Goal: Task Accomplishment & Management: Complete application form

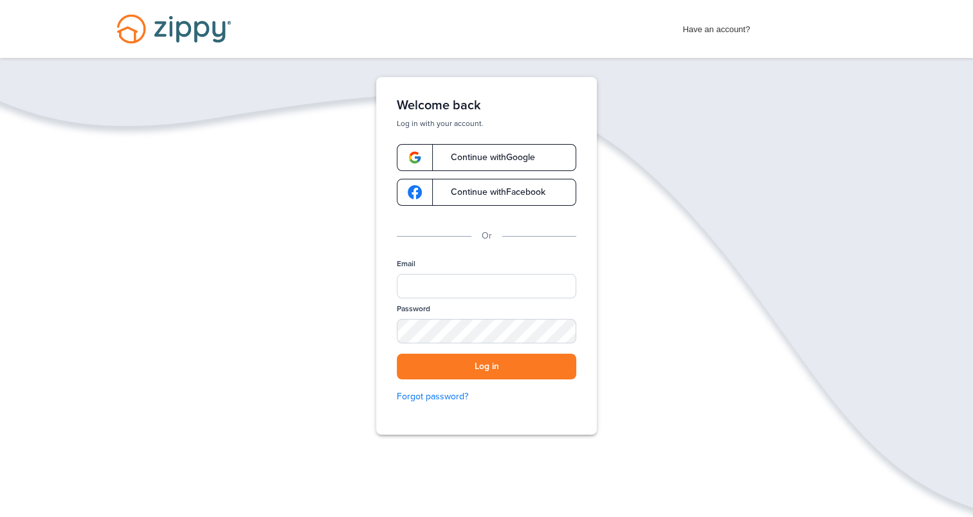
click at [490, 157] on span "Continue with Google" at bounding box center [486, 157] width 97 height 9
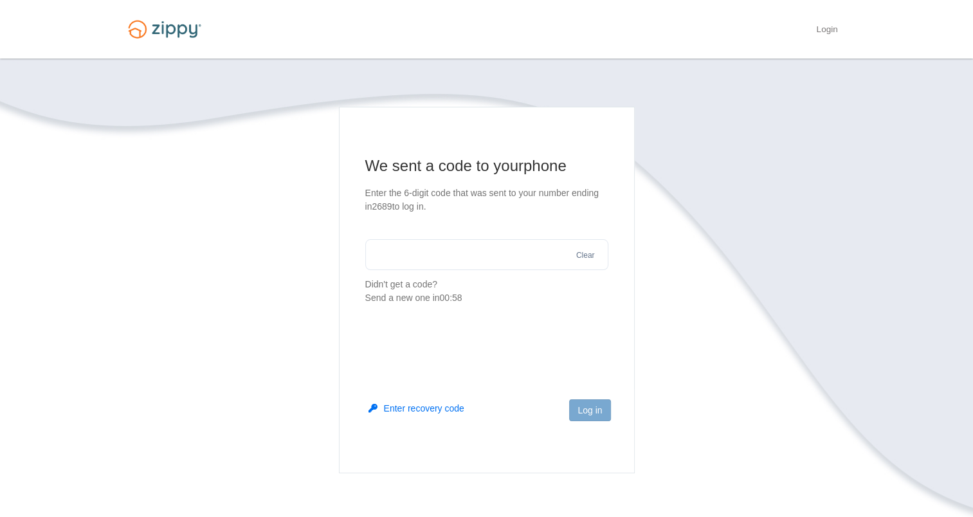
click at [466, 247] on input "text" at bounding box center [486, 254] width 243 height 31
type input "******"
click at [586, 409] on button "Log in" at bounding box center [589, 410] width 41 height 22
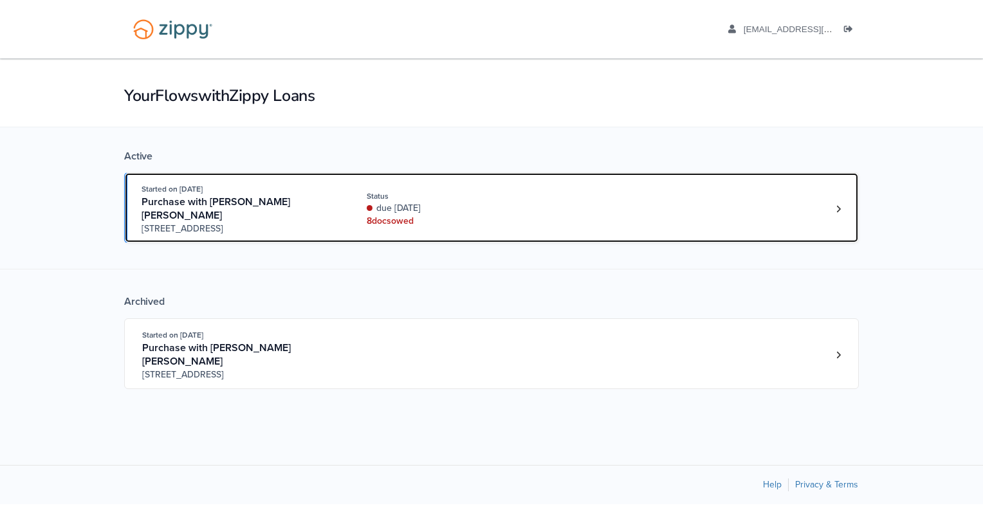
click at [484, 215] on div "8 doc s owed" at bounding box center [453, 221] width 172 height 13
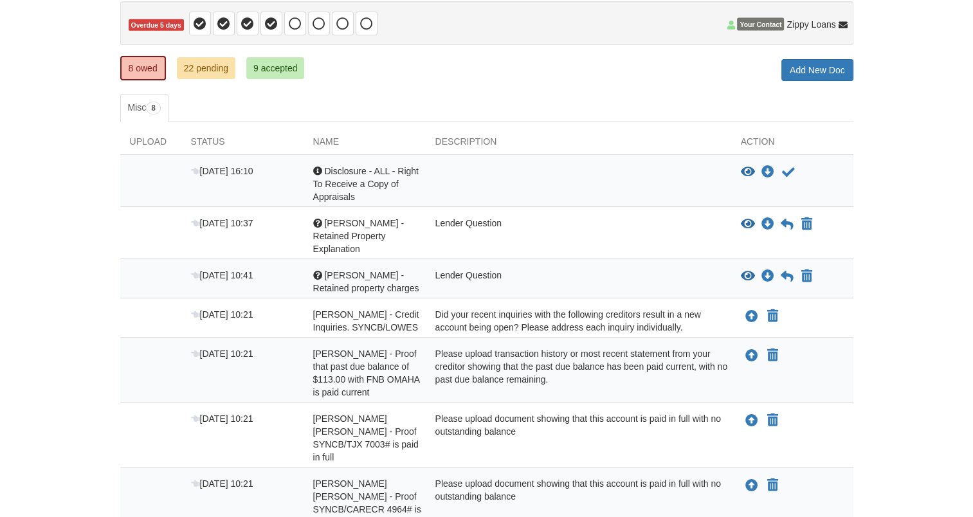
scroll to position [154, 0]
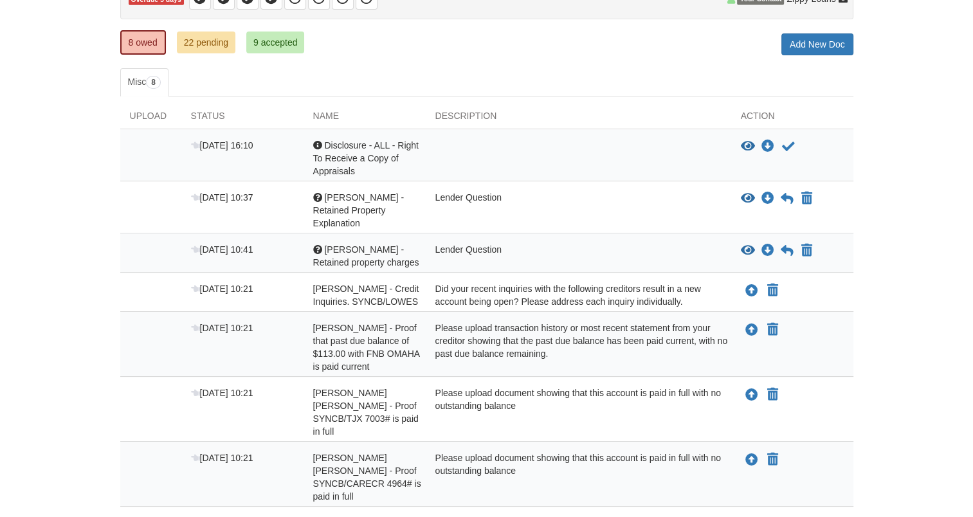
click at [371, 244] on span "[PERSON_NAME] - Retained property charges" at bounding box center [366, 255] width 106 height 23
click at [383, 194] on span "[PERSON_NAME] - Retained Property Explanation" at bounding box center [358, 210] width 91 height 36
click at [767, 198] on icon "Download Esteban - Retained Property Explanation" at bounding box center [768, 198] width 13 height 13
click at [749, 196] on icon "View Esteban - Retained Property Explanation" at bounding box center [748, 198] width 14 height 13
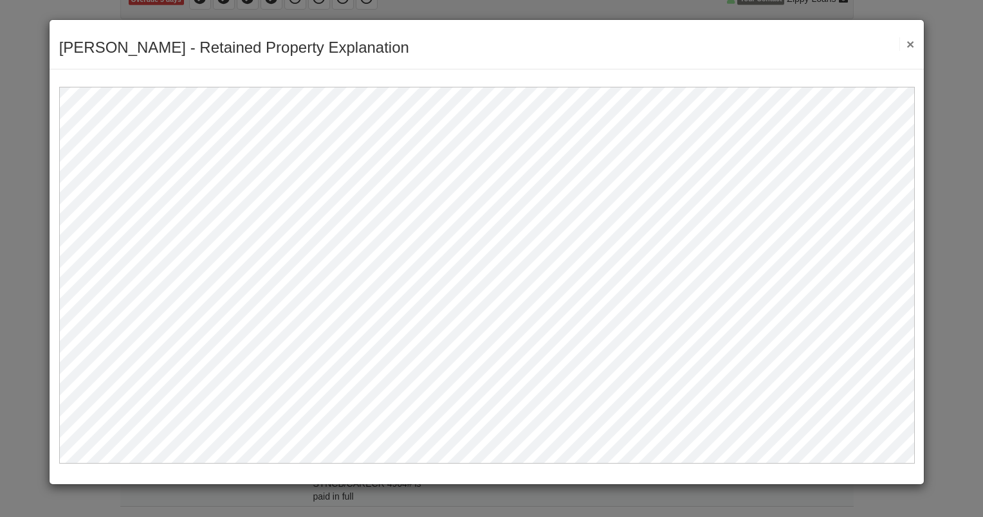
click at [912, 41] on button "×" at bounding box center [906, 44] width 15 height 14
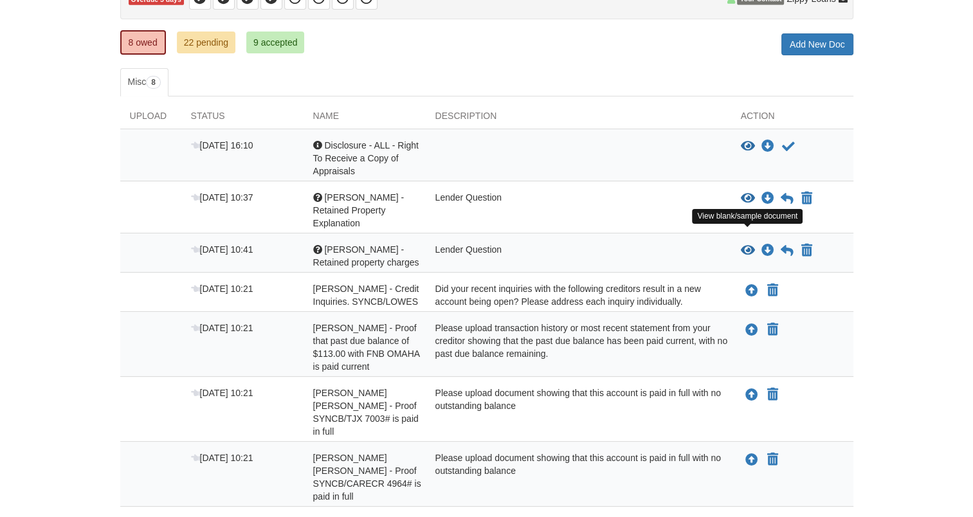
click at [746, 244] on icon "View Esteban - Retained property charges" at bounding box center [748, 250] width 14 height 13
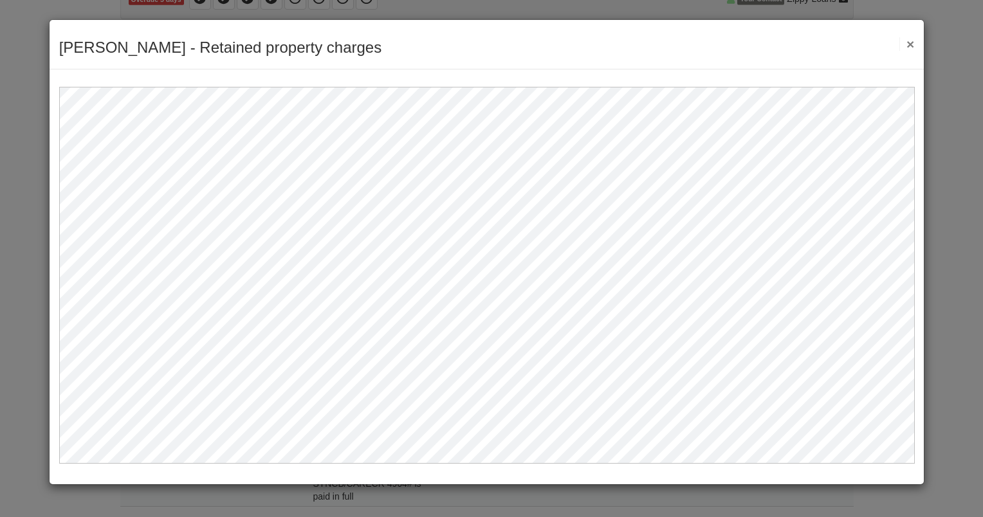
click at [912, 43] on button "×" at bounding box center [906, 44] width 15 height 14
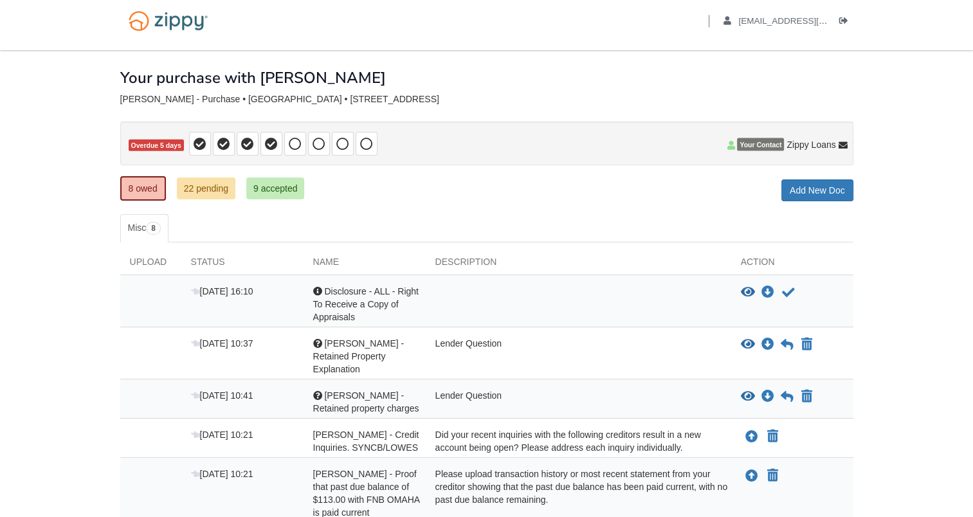
scroll to position [0, 0]
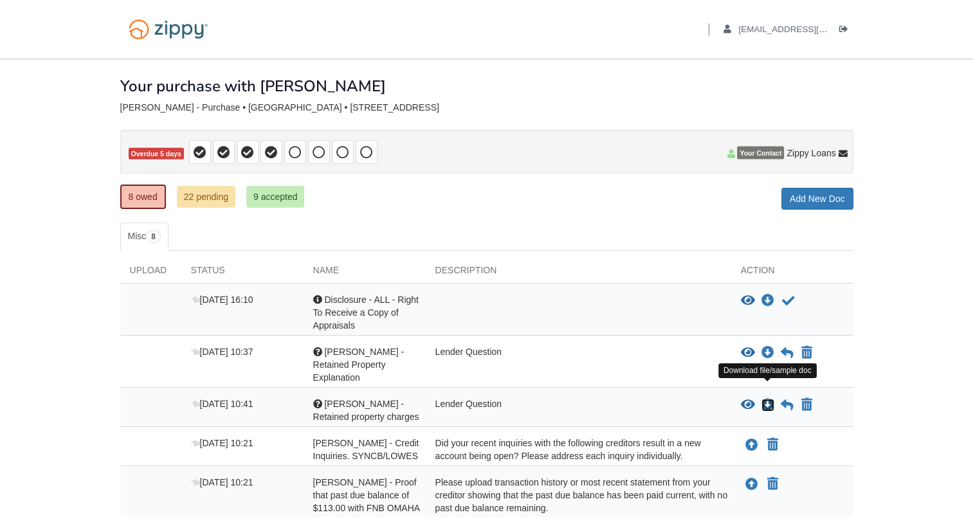
click at [768, 399] on icon "Download Esteban - Retained property charges" at bounding box center [768, 405] width 13 height 13
click at [766, 399] on icon "Download Esteban - Retained property charges" at bounding box center [768, 405] width 13 height 13
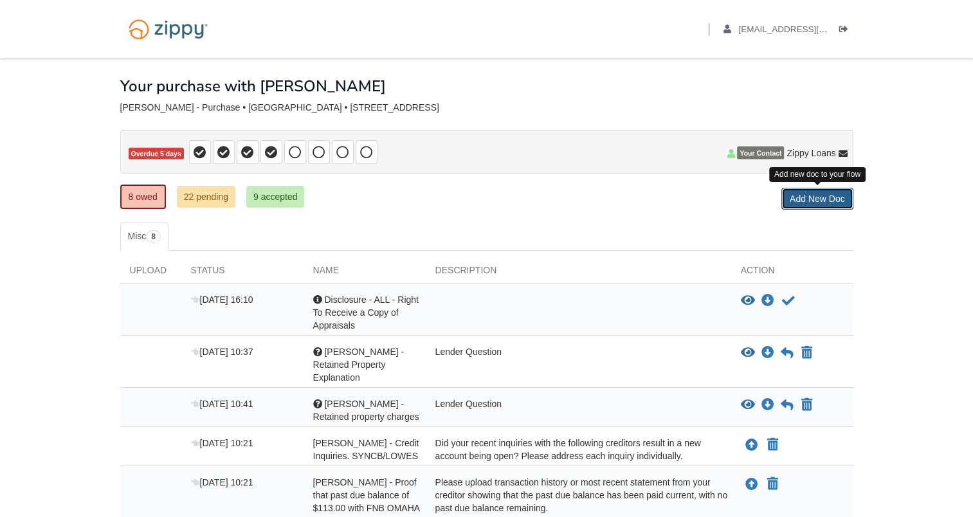
click at [836, 202] on link "Add New Doc" at bounding box center [818, 199] width 72 height 22
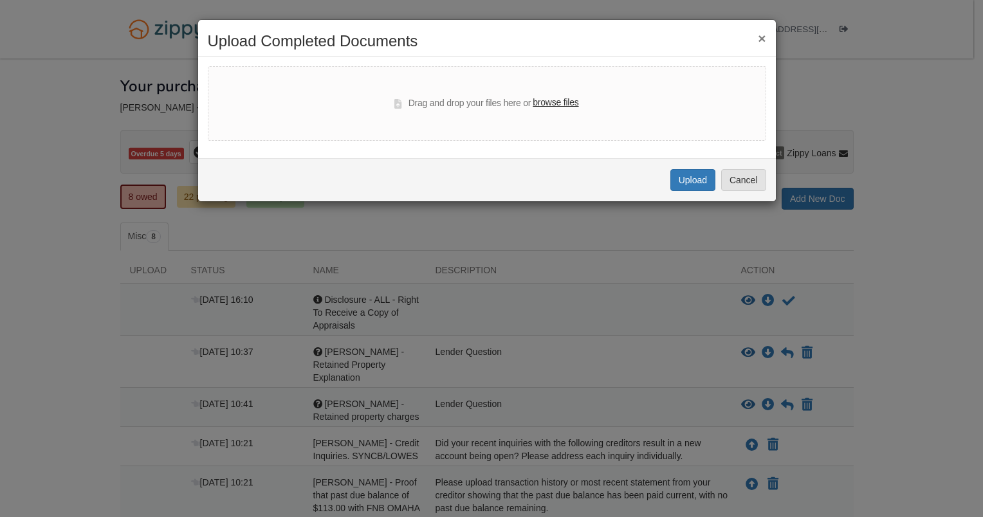
click at [571, 104] on label "browse files" at bounding box center [556, 103] width 46 height 14
click at [0, 0] on input "browse files" at bounding box center [0, 0] width 0 height 0
click at [481, 316] on div "× Upload Completed Documents Drag and drop your files here or browse files Uplo…" at bounding box center [491, 258] width 983 height 517
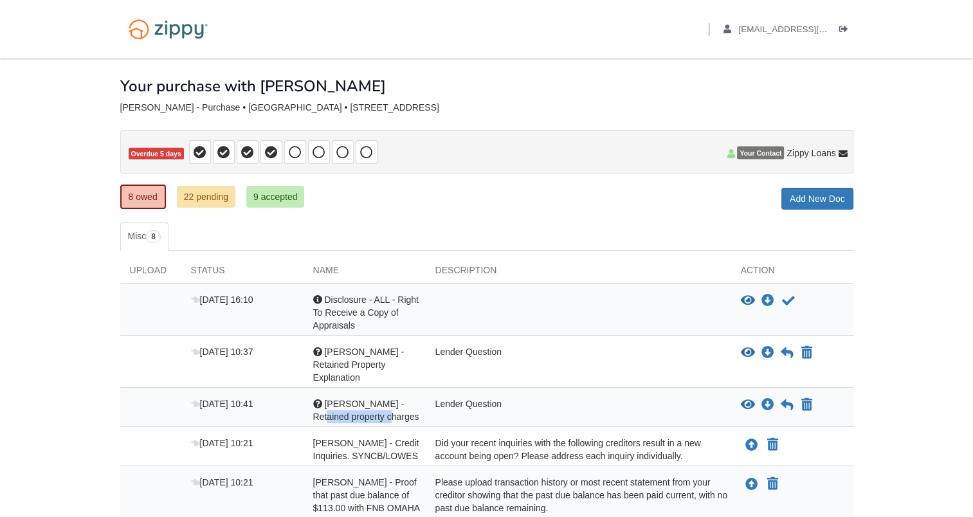
drag, startPoint x: 381, startPoint y: 403, endPoint x: 309, endPoint y: 406, distance: 72.1
click at [309, 406] on div "Question Esteban - Retained property charges" at bounding box center [365, 411] width 122 height 26
copy span "property charges"
click at [745, 348] on icon "View Esteban - Retained Property Explanation" at bounding box center [748, 353] width 14 height 13
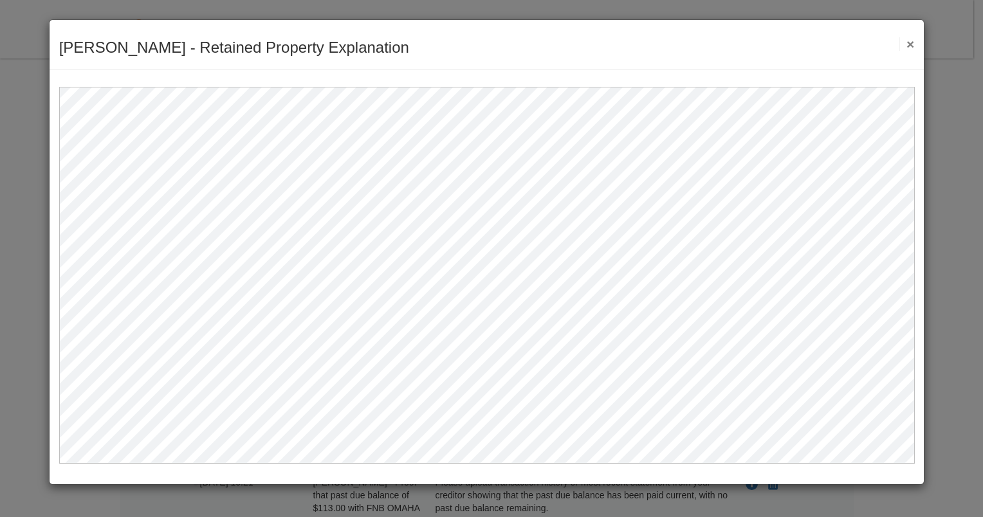
click at [908, 44] on button "×" at bounding box center [906, 44] width 15 height 14
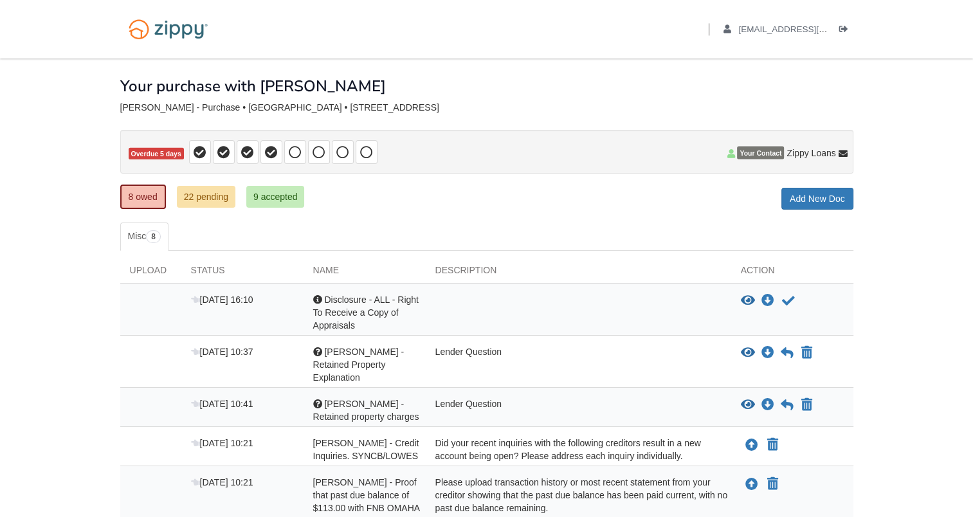
click at [543, 388] on div "Sep 16 10:41 Question Esteban - Retained property charges Lender Question View …" at bounding box center [486, 407] width 733 height 39
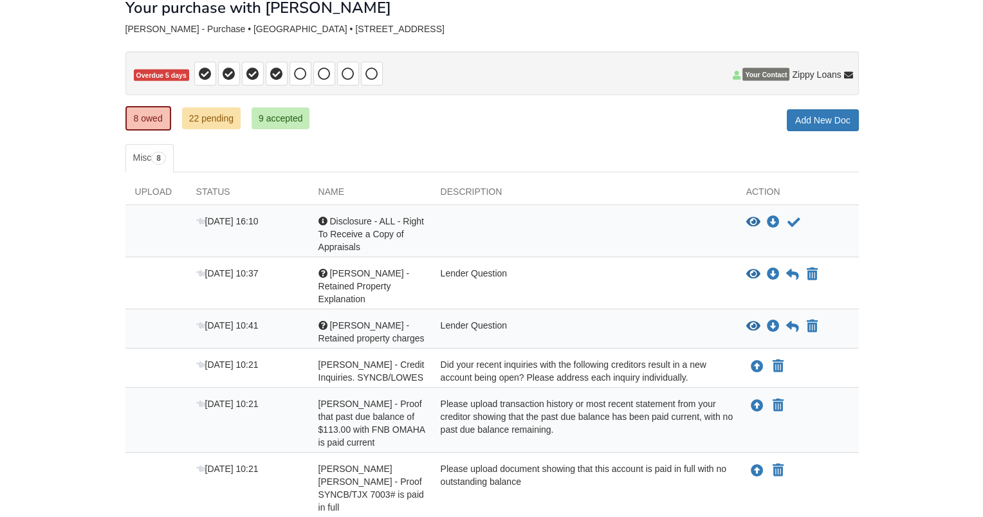
scroll to position [103, 0]
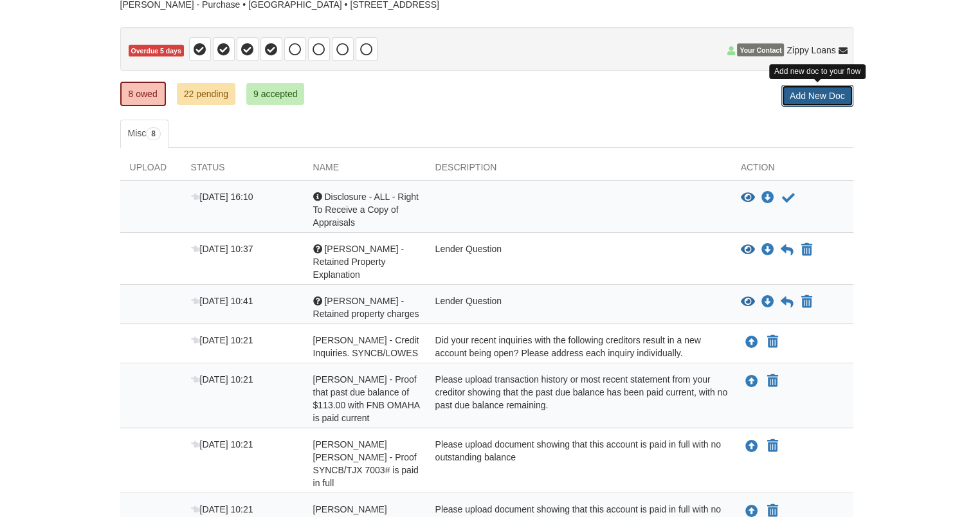
click at [810, 103] on link "Add New Doc" at bounding box center [818, 96] width 72 height 22
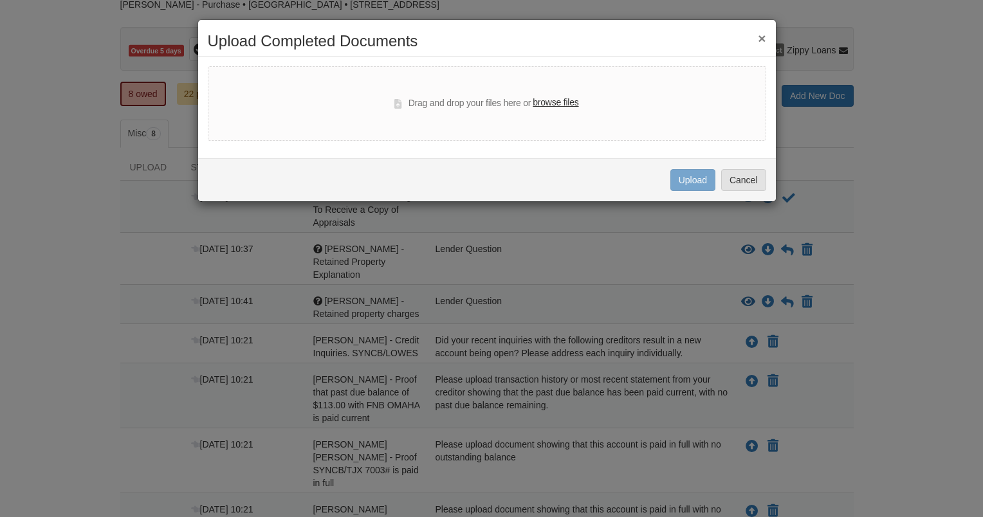
click at [556, 104] on label "browse files" at bounding box center [556, 103] width 46 height 14
click at [0, 0] on input "browse files" at bounding box center [0, 0] width 0 height 0
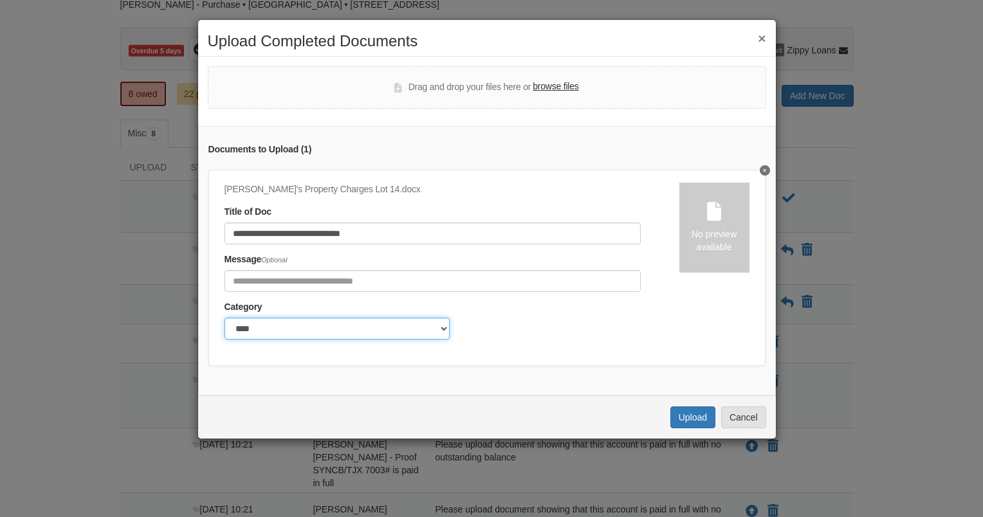
click at [363, 329] on select "******* ****" at bounding box center [337, 329] width 225 height 22
click at [225, 318] on select "******* ****" at bounding box center [337, 329] width 225 height 22
click at [365, 335] on select "******* ****" at bounding box center [337, 329] width 225 height 22
click at [225, 318] on select "******* ****" at bounding box center [337, 329] width 225 height 22
click at [358, 326] on select "******* ****" at bounding box center [337, 329] width 225 height 22
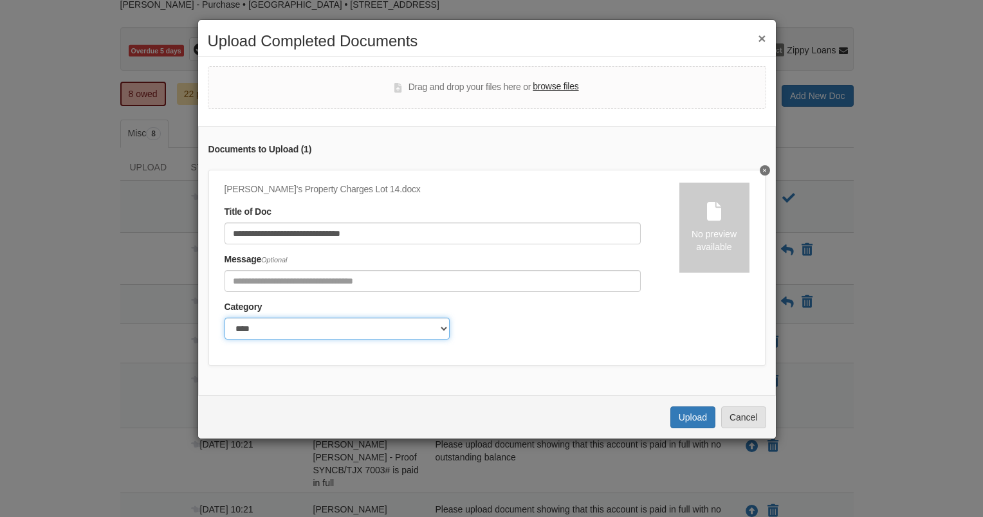
select select "*******"
click at [225, 318] on select "******* ****" at bounding box center [337, 329] width 225 height 22
click at [697, 424] on button "Upload" at bounding box center [692, 418] width 45 height 22
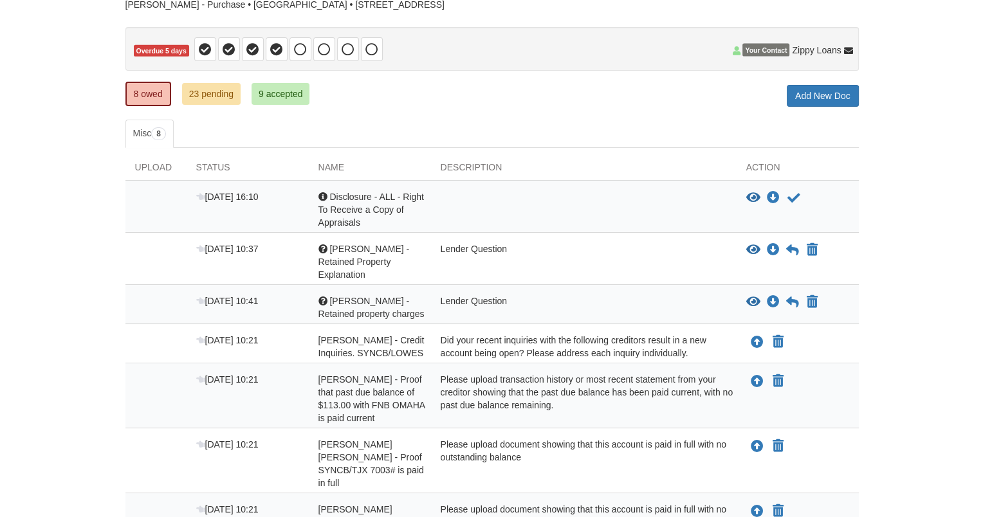
scroll to position [103, 0]
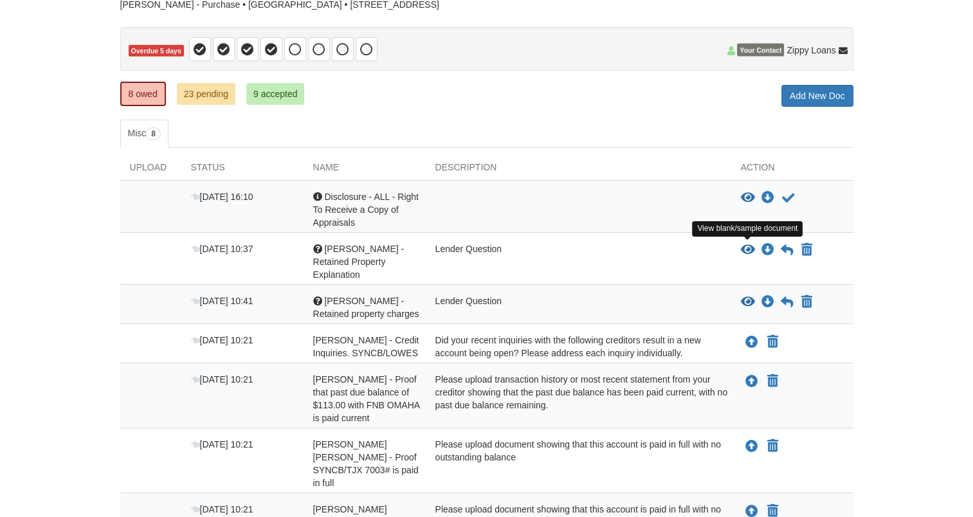
click at [749, 246] on icon "View Esteban - Retained Property Explanation" at bounding box center [748, 250] width 14 height 13
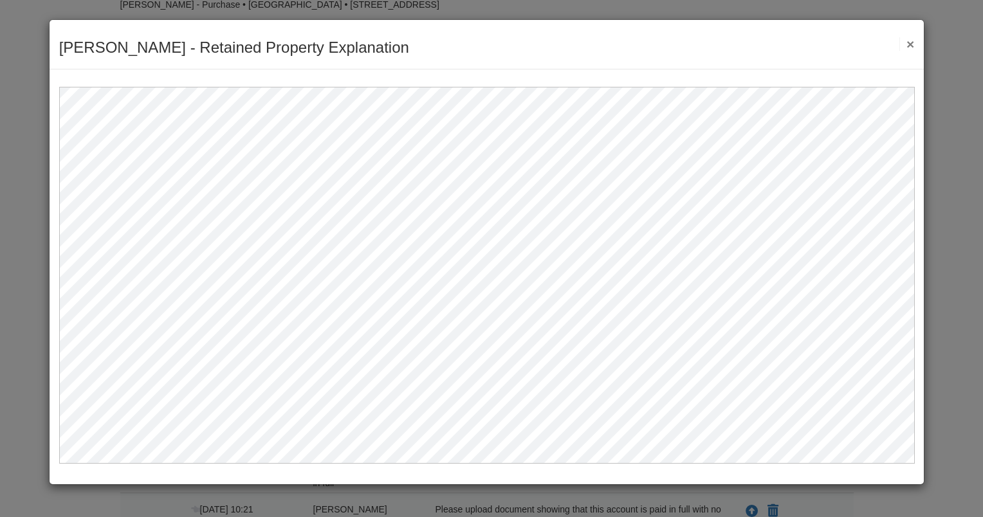
click at [908, 42] on button "×" at bounding box center [906, 44] width 15 height 14
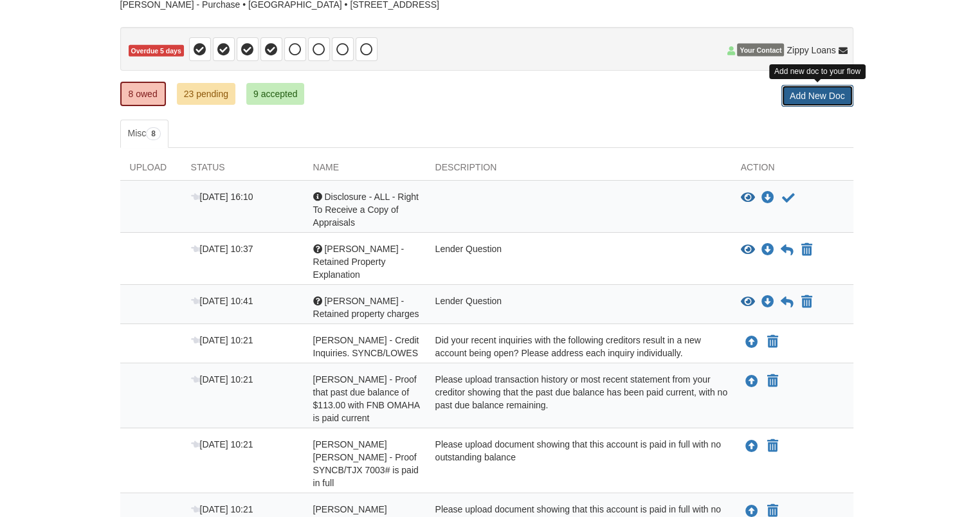
click at [816, 92] on link "Add New Doc" at bounding box center [818, 96] width 72 height 22
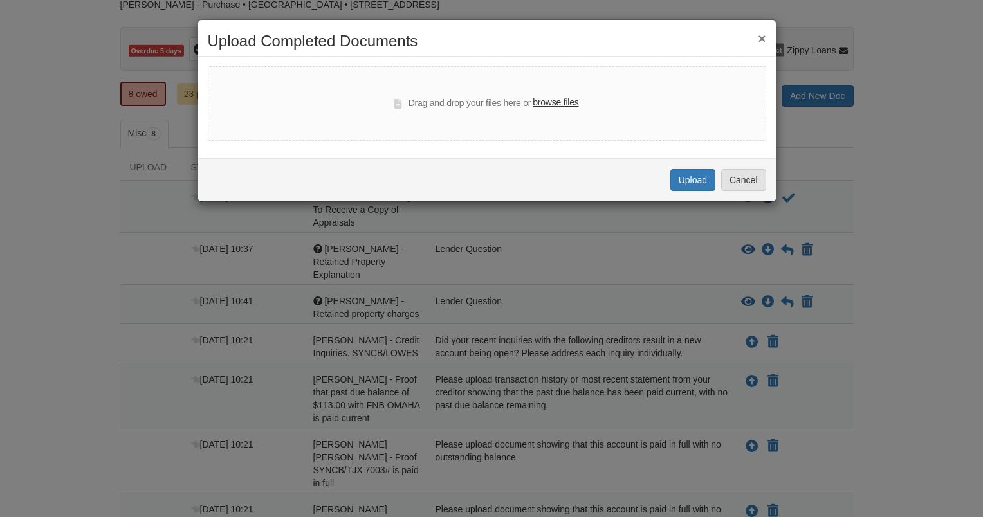
click at [572, 105] on label "browse files" at bounding box center [556, 103] width 46 height 14
click at [0, 0] on input "browse files" at bounding box center [0, 0] width 0 height 0
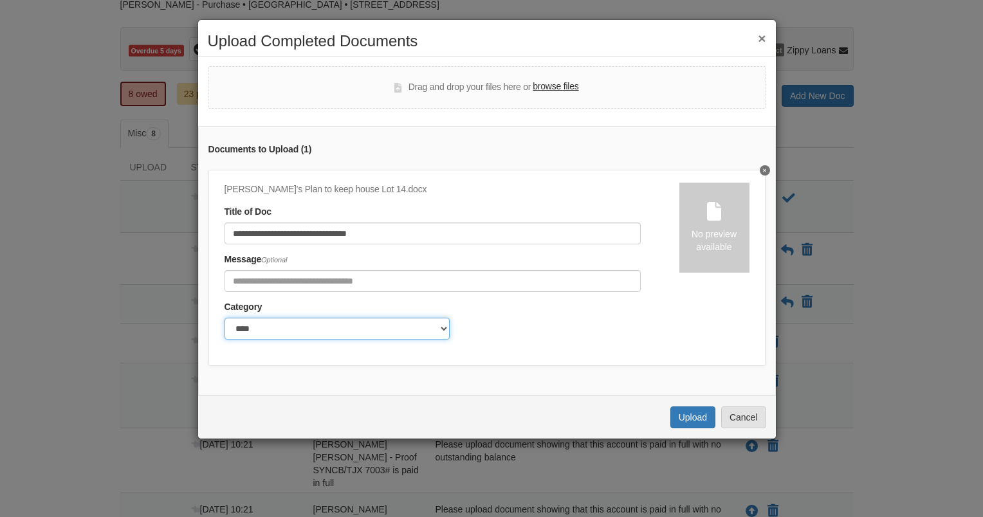
click at [365, 325] on select "******* ****" at bounding box center [337, 329] width 225 height 22
select select "*******"
click at [225, 318] on select "******* ****" at bounding box center [337, 329] width 225 height 22
click at [693, 423] on button "Upload" at bounding box center [692, 418] width 45 height 22
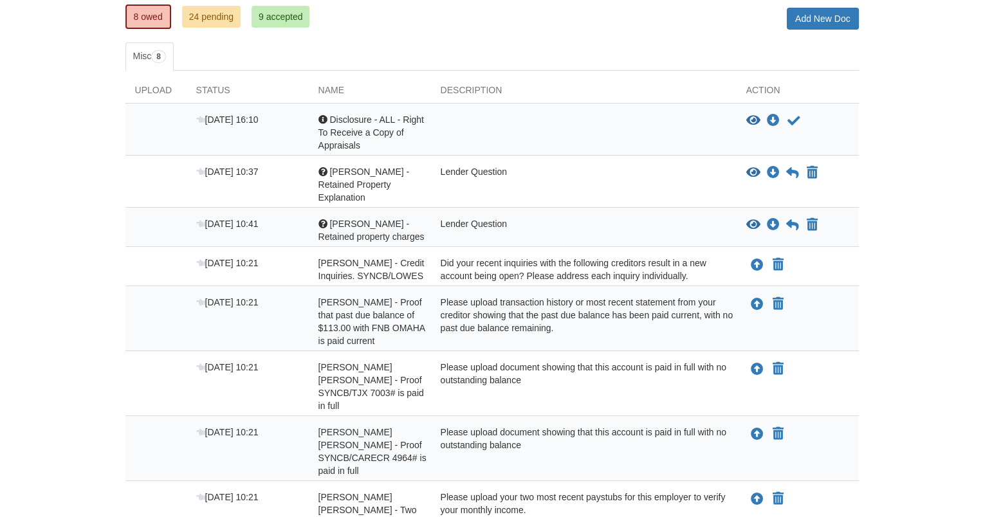
scroll to position [206, 0]
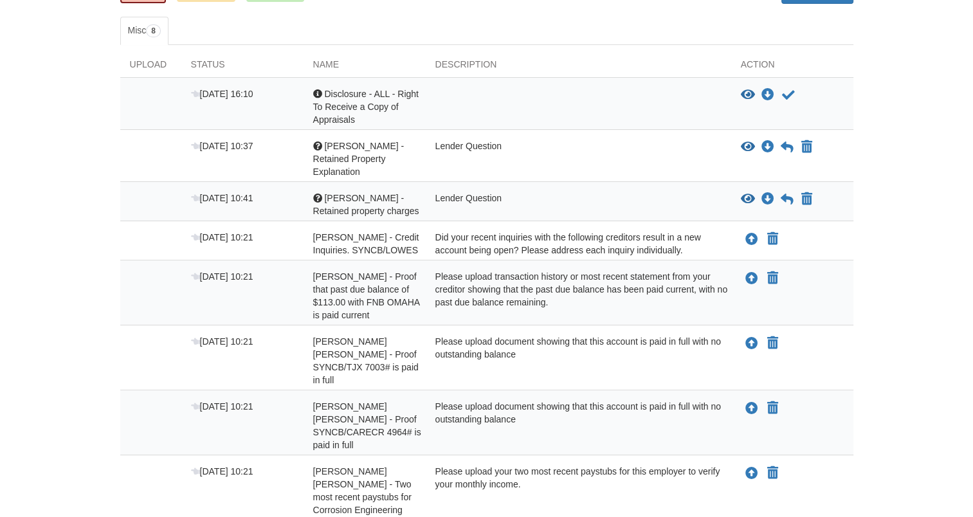
click at [486, 233] on div "Did your recent inquiries with the following creditors result in a new account …" at bounding box center [579, 244] width 306 height 26
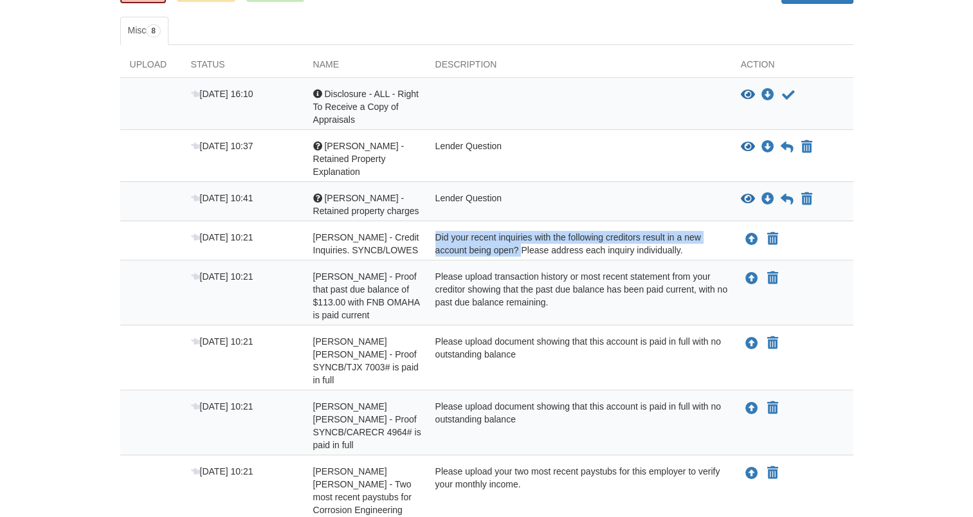
drag, startPoint x: 486, startPoint y: 233, endPoint x: 411, endPoint y: 244, distance: 76.1
click at [411, 244] on div "[DATE] 10:21 [PERSON_NAME] - Credit Inquiries. SYNCB/LOWES Did your recent inqu…" at bounding box center [486, 244] width 733 height 26
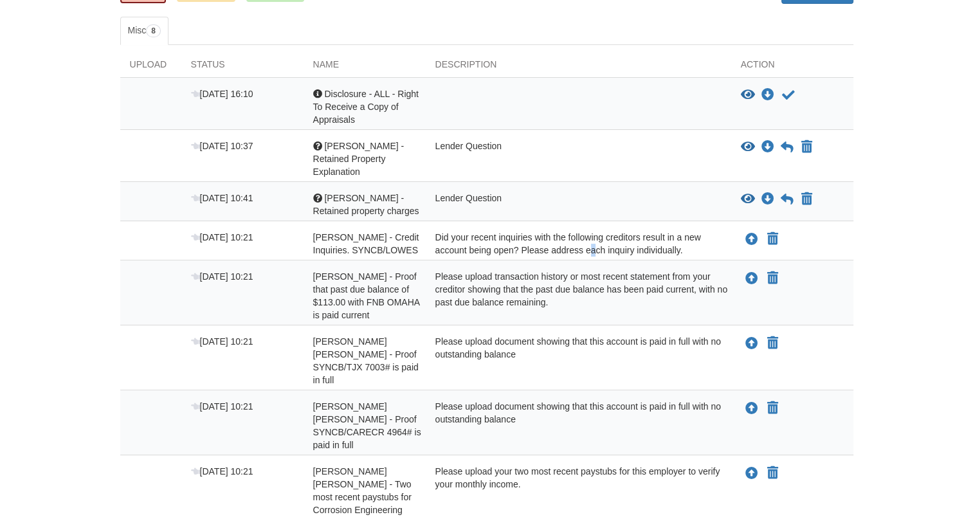
drag, startPoint x: 411, startPoint y: 244, endPoint x: 564, endPoint y: 229, distance: 153.8
click at [564, 231] on div "Did your recent inquiries with the following creditors result in a new account …" at bounding box center [579, 244] width 306 height 26
drag, startPoint x: 381, startPoint y: 246, endPoint x: 313, endPoint y: 248, distance: 68.2
click at [313, 248] on div "[PERSON_NAME] - Credit Inquiries. SYNCB/LOWES" at bounding box center [365, 244] width 122 height 26
click at [538, 242] on div "Did your recent inquiries with the following creditors result in a new account …" at bounding box center [579, 244] width 306 height 26
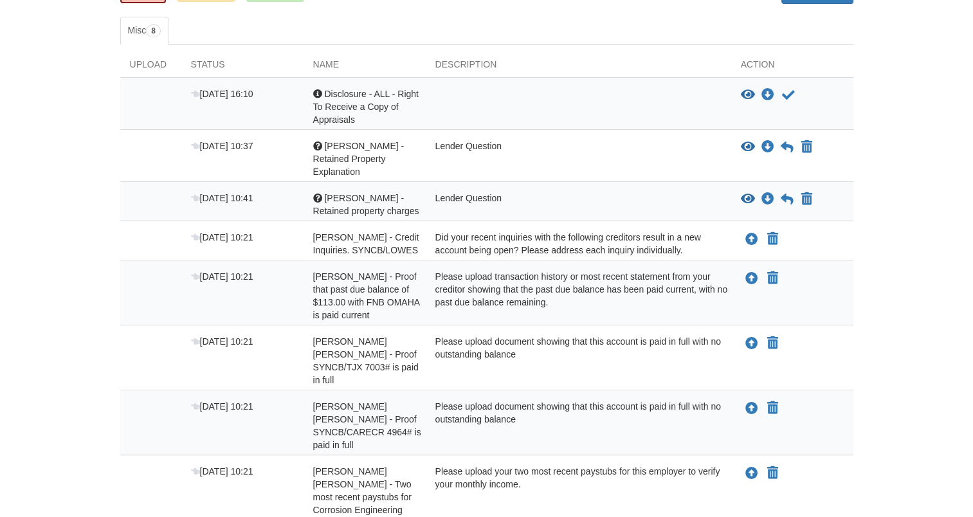
click at [678, 235] on div "Did your recent inquiries with the following creditors result in a new account …" at bounding box center [579, 244] width 306 height 26
drag, startPoint x: 692, startPoint y: 235, endPoint x: 430, endPoint y: 224, distance: 262.7
click at [430, 231] on div "Did your recent inquiries with the following creditors result in a new account …" at bounding box center [579, 244] width 306 height 26
copy div "Did your recent inquiries with the following creditors result in a new account …"
click at [750, 234] on icon "Upload Esteban Lopez Anaya - Credit Inquiries. SYNCB/LOWES" at bounding box center [752, 240] width 13 height 13
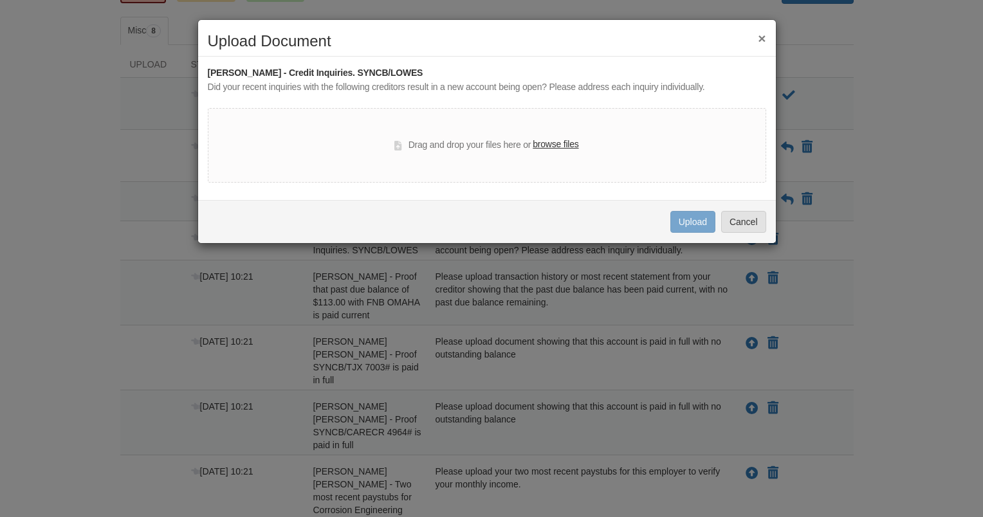
click at [551, 142] on label "browse files" at bounding box center [556, 145] width 46 height 14
click at [0, 0] on input "browse files" at bounding box center [0, 0] width 0 height 0
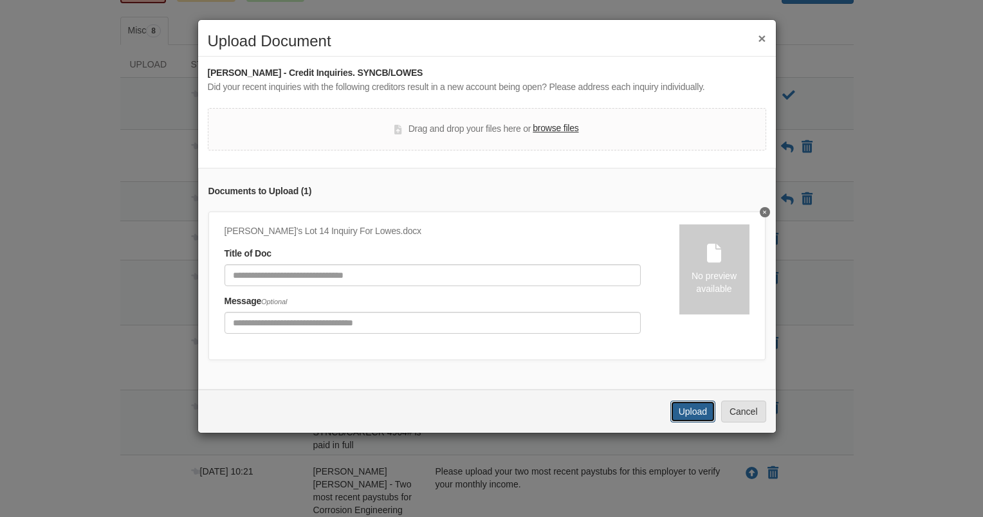
click at [695, 419] on button "Upload" at bounding box center [692, 412] width 45 height 22
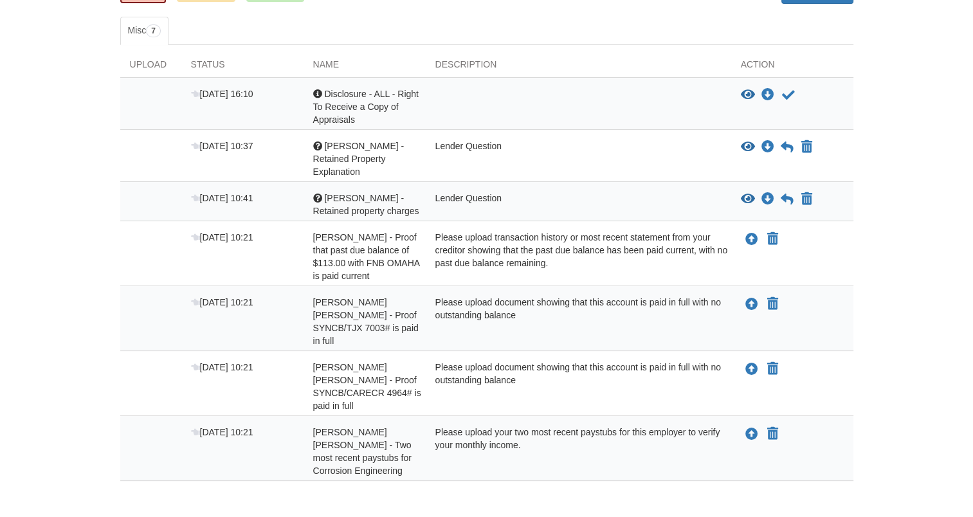
scroll to position [206, 0]
click at [749, 428] on icon "Upload Rosa Isela Lopez Anaya - Two most recent paystubs for Corrosion Engineer…" at bounding box center [752, 434] width 13 height 13
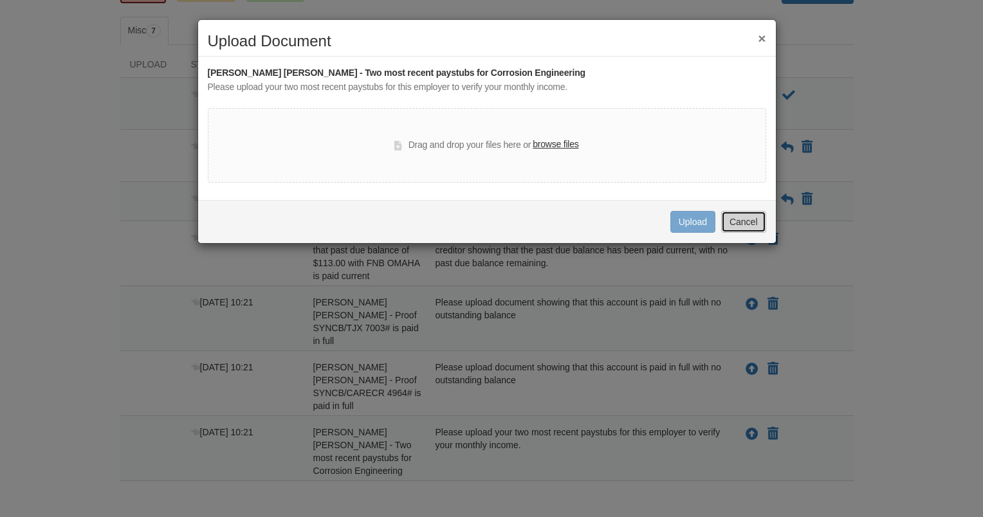
click at [744, 217] on button "Cancel" at bounding box center [743, 222] width 45 height 22
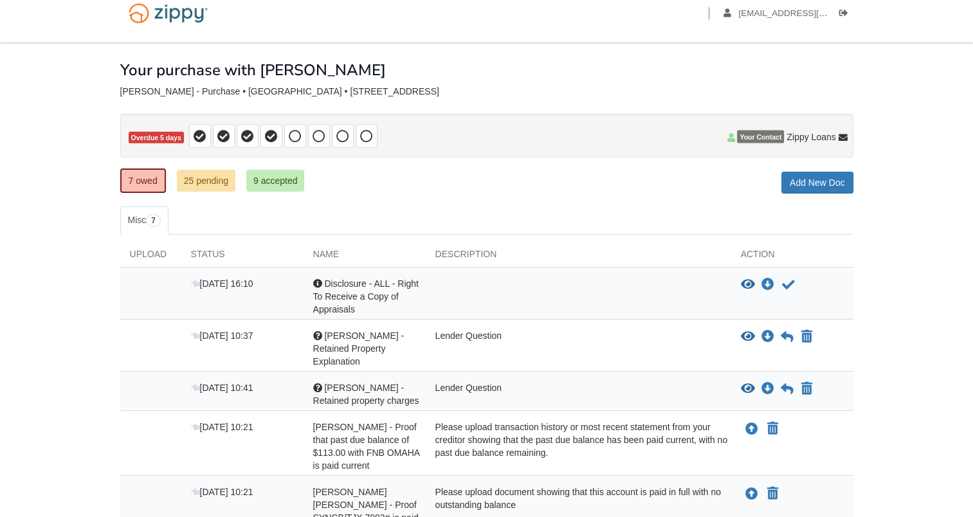
scroll to position [0, 0]
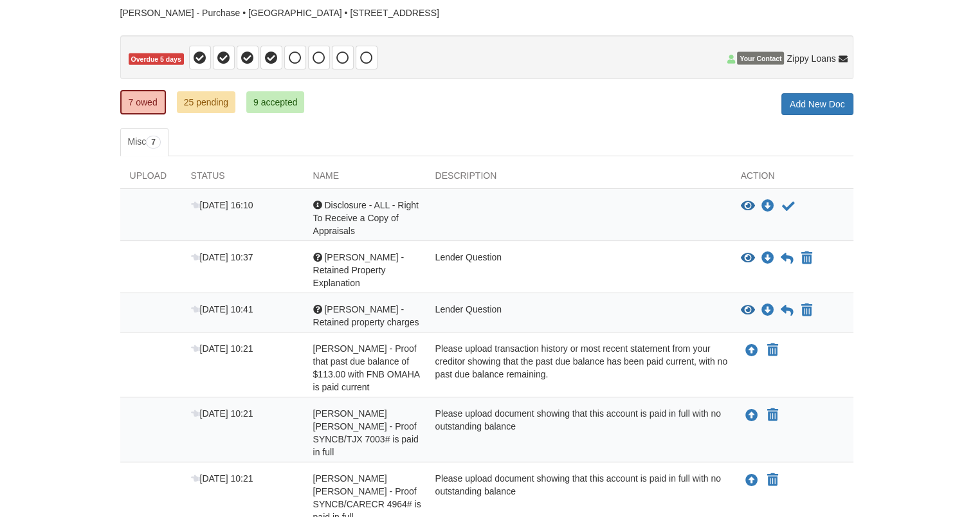
scroll to position [103, 0]
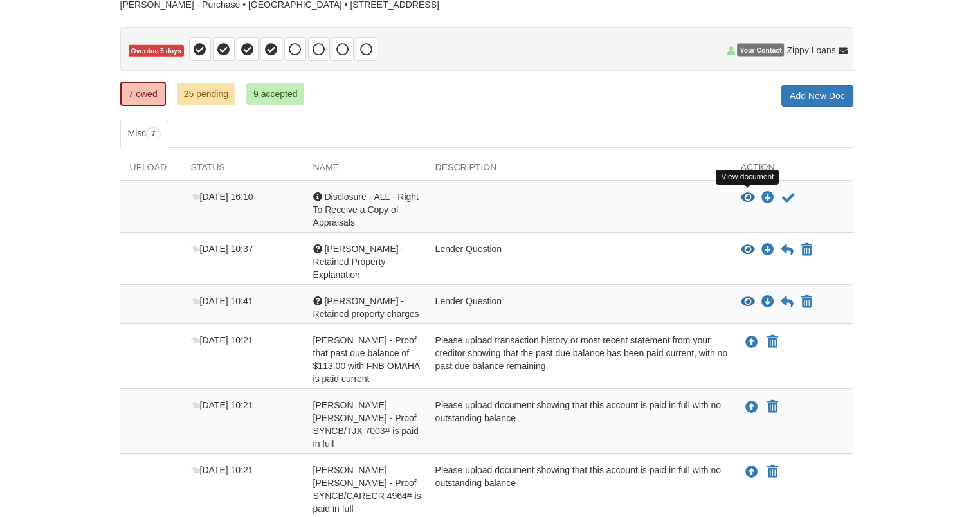
click at [749, 195] on icon "View Disclosure - ALL - Right To Receive a Copy of Appraisals" at bounding box center [748, 198] width 14 height 13
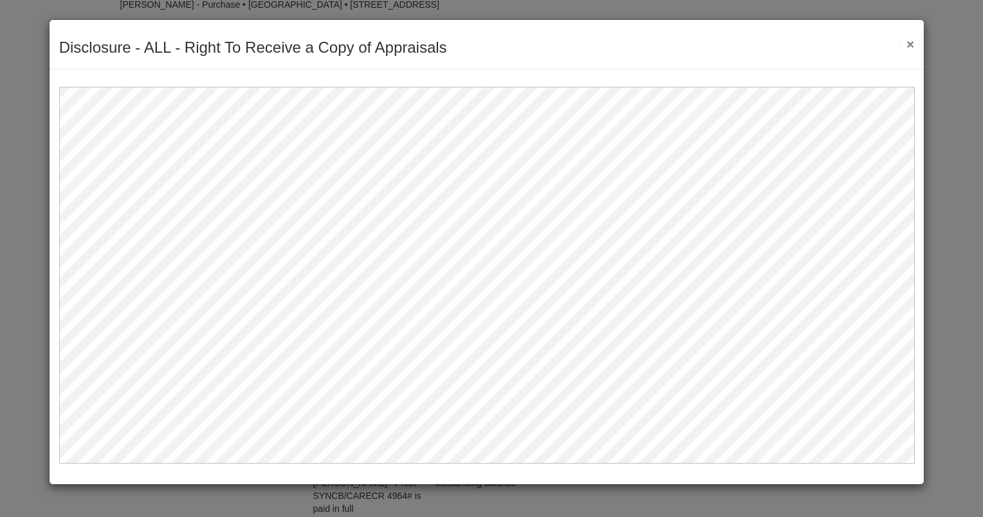
click at [911, 46] on button "×" at bounding box center [906, 44] width 15 height 14
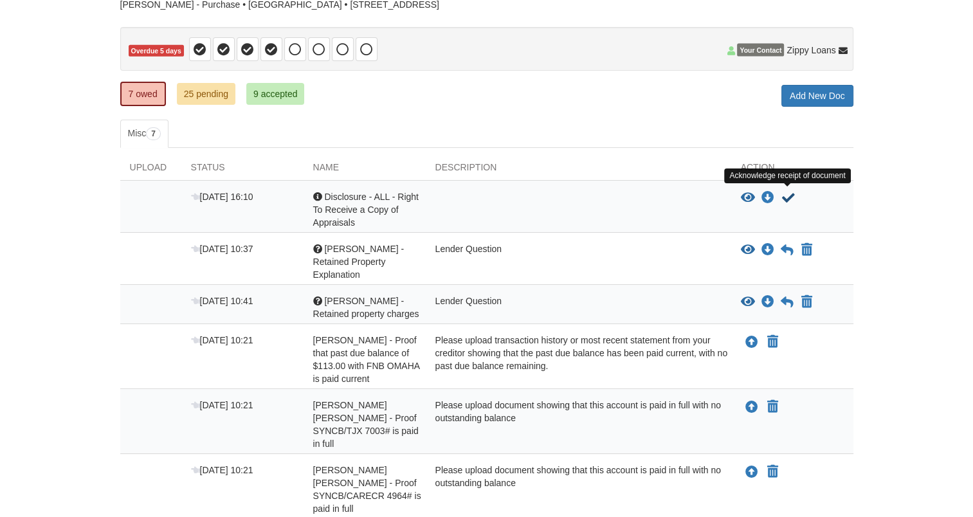
click at [791, 193] on icon "Acknowledge receipt of document" at bounding box center [788, 198] width 13 height 13
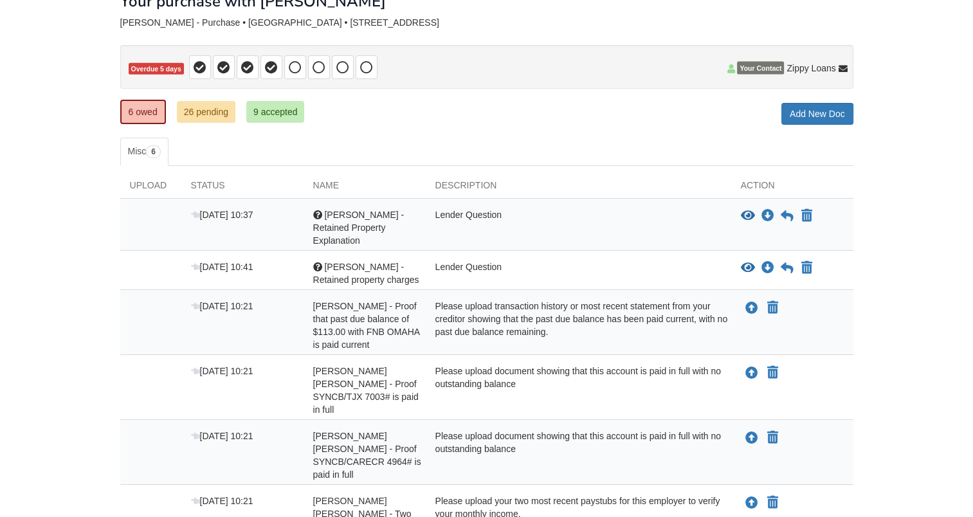
scroll to position [167, 0]
